Goal: Entertainment & Leisure: Consume media (video, audio)

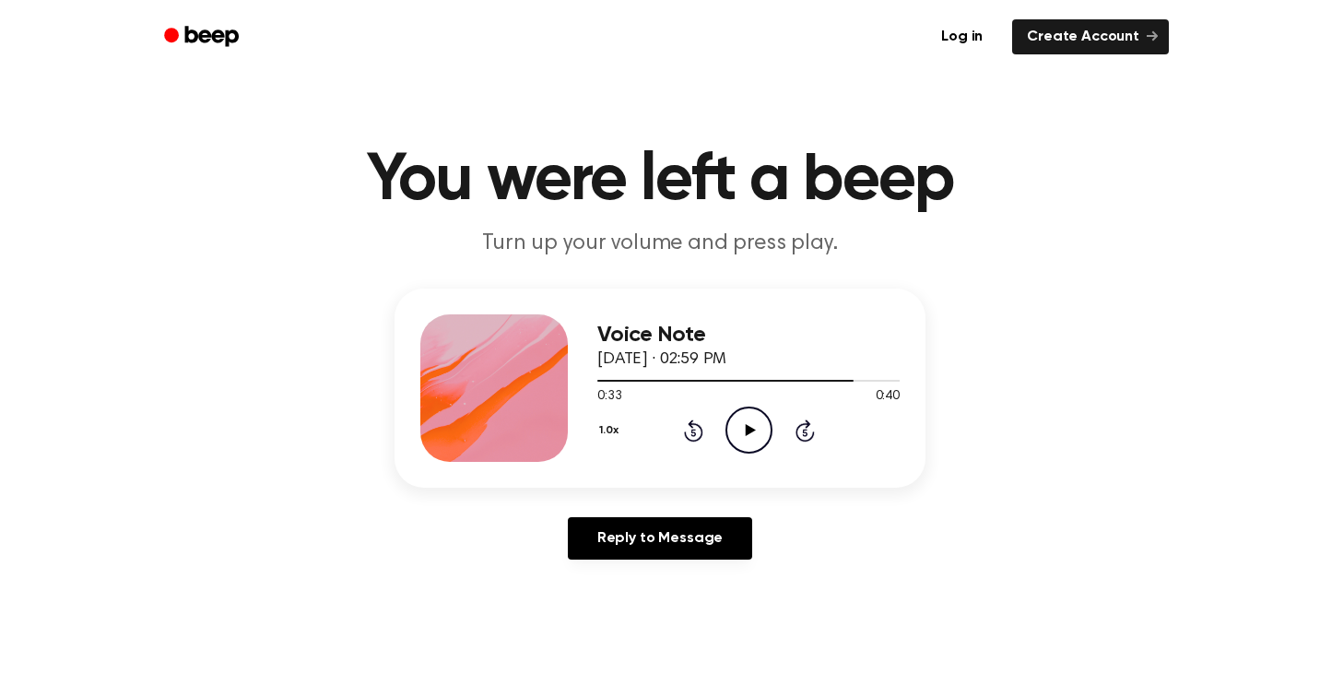
click at [739, 424] on icon "Play Audio" at bounding box center [748, 429] width 47 height 47
click at [604, 377] on div at bounding box center [748, 379] width 302 height 15
drag, startPoint x: 656, startPoint y: 381, endPoint x: 579, endPoint y: 377, distance: 77.5
click at [577, 377] on div "Voice Note September 25, 2025 · 02:59 PM 0:09 0:40 Your browser does not suppor…" at bounding box center [659, 387] width 531 height 199
click at [670, 380] on div at bounding box center [748, 381] width 302 height 2
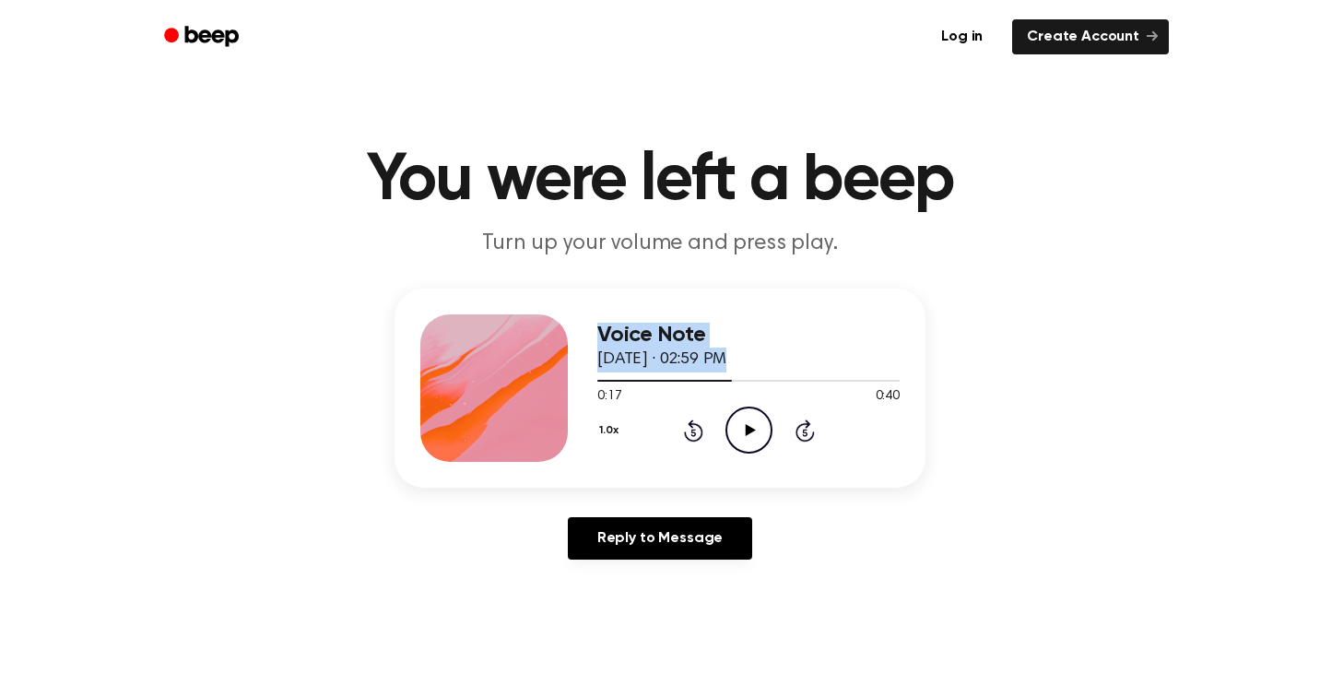
drag, startPoint x: 722, startPoint y: 377, endPoint x: 514, endPoint y: 373, distance: 208.3
click at [513, 373] on div "Voice Note September 25, 2025 · 02:59 PM 0:17 0:40 Your browser does not suppor…" at bounding box center [659, 387] width 531 height 199
click at [601, 380] on div at bounding box center [664, 381] width 135 height 2
drag, startPoint x: 664, startPoint y: 377, endPoint x: 538, endPoint y: 376, distance: 126.2
click at [538, 376] on div "Voice Note September 25, 2025 · 02:59 PM 0:08 0:40 Your browser does not suppor…" at bounding box center [659, 387] width 531 height 199
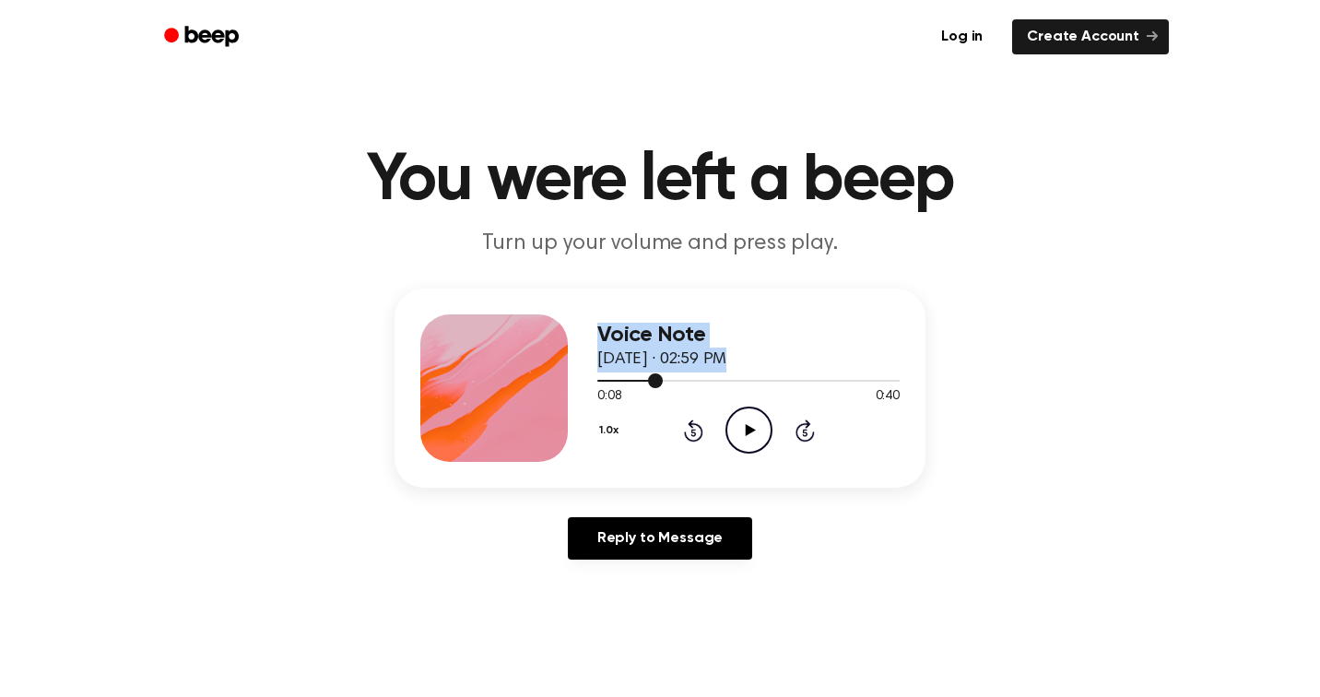
click at [601, 379] on div at bounding box center [748, 379] width 302 height 15
click at [600, 379] on div at bounding box center [748, 379] width 302 height 15
click at [733, 430] on icon "Play Audio" at bounding box center [748, 429] width 47 height 47
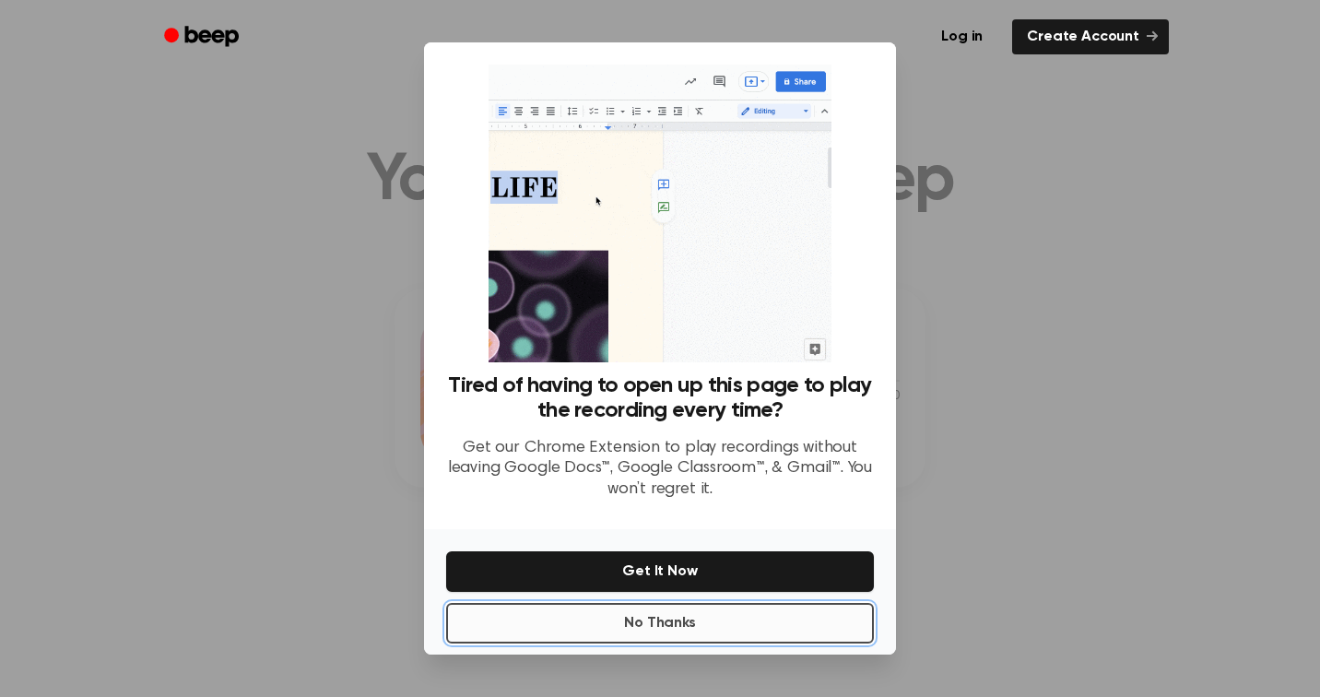
click at [670, 627] on button "No Thanks" at bounding box center [660, 623] width 428 height 41
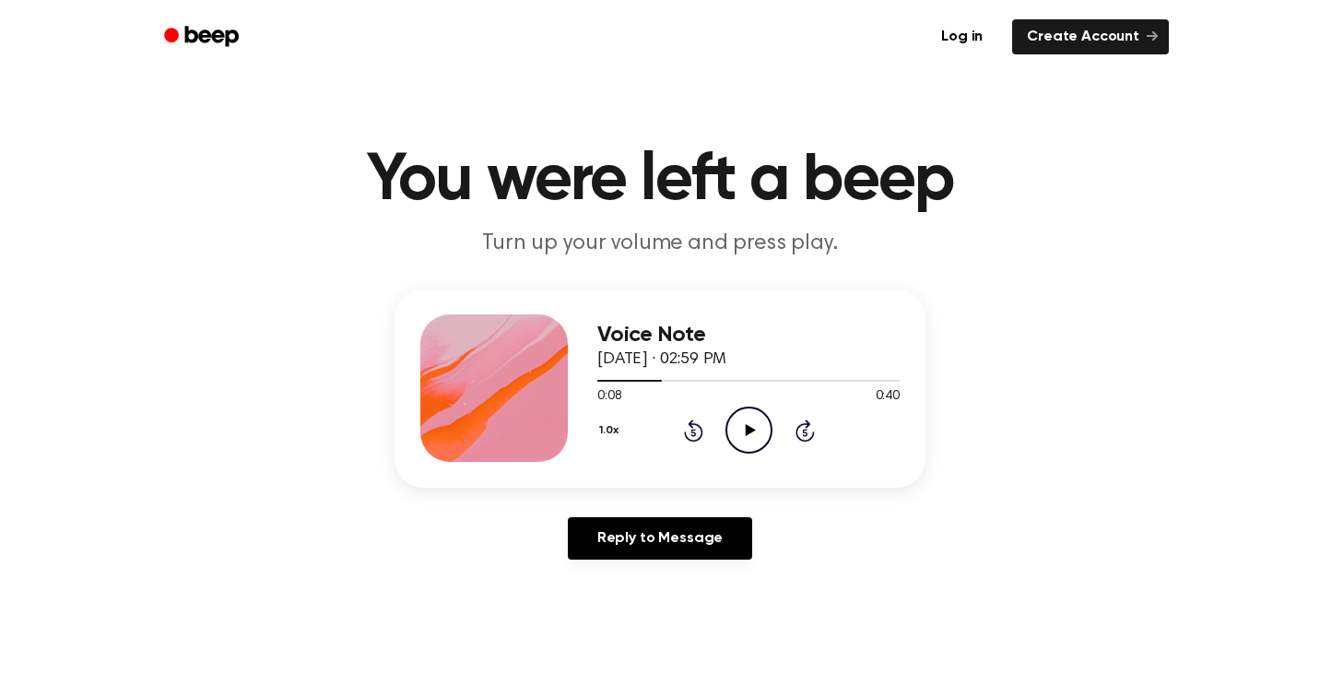
click at [745, 425] on icon at bounding box center [750, 430] width 10 height 12
click at [750, 429] on icon at bounding box center [750, 430] width 10 height 12
click at [750, 428] on icon at bounding box center [749, 430] width 8 height 12
click at [750, 428] on icon at bounding box center [750, 430] width 10 height 12
